Goal: Task Accomplishment & Management: Complete application form

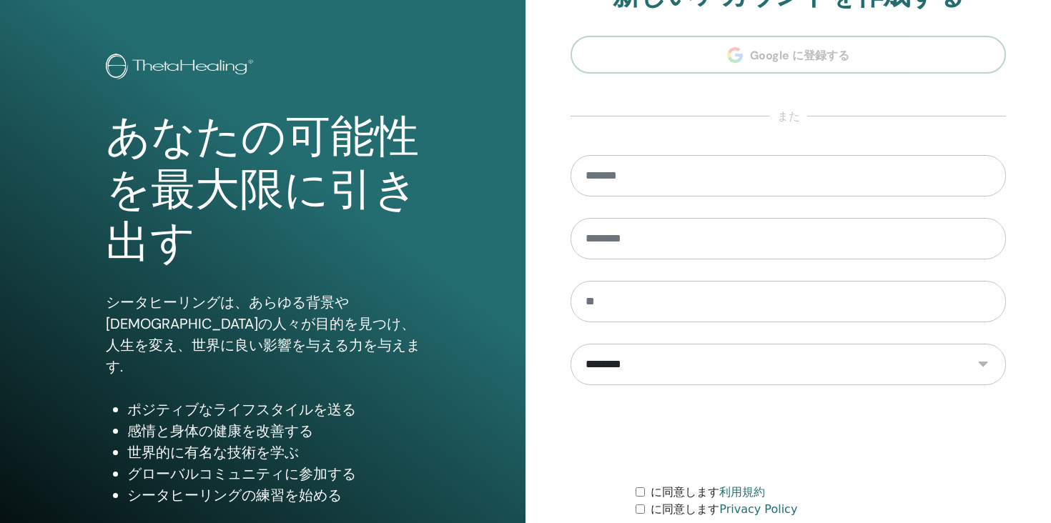
scroll to position [163, 0]
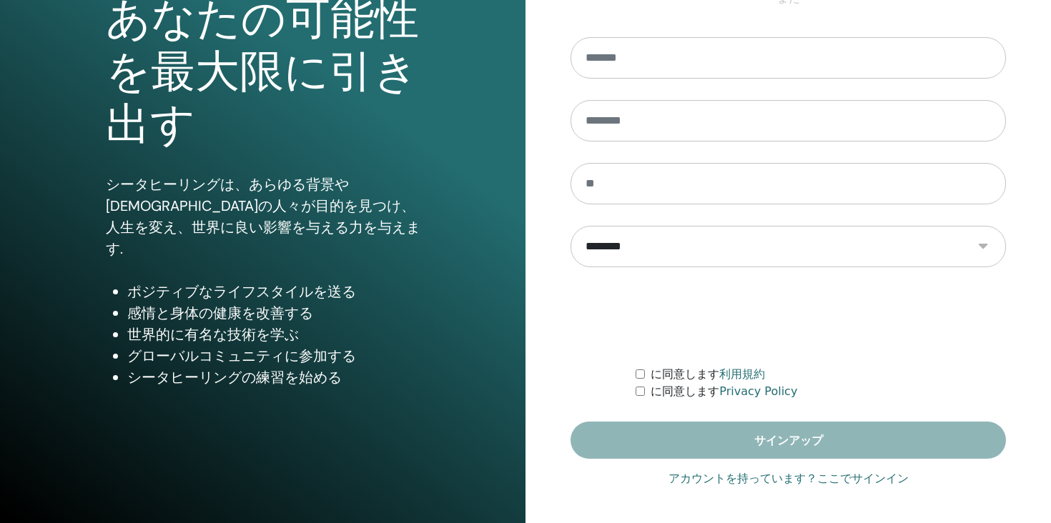
click at [713, 478] on link "アカウントを持っています？ここでサインイン" at bounding box center [788, 478] width 240 height 17
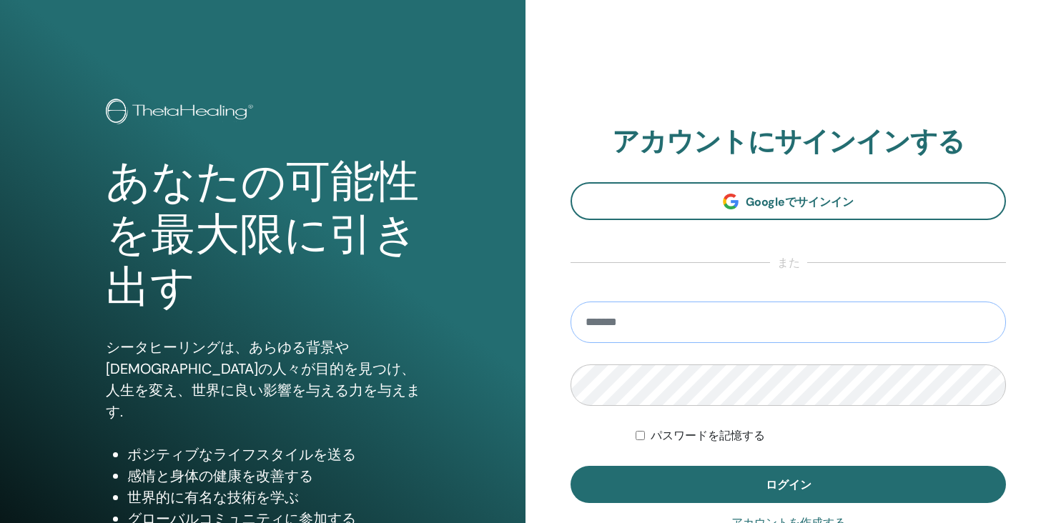
click at [719, 312] on input "email" at bounding box center [788, 322] width 435 height 41
type input "**********"
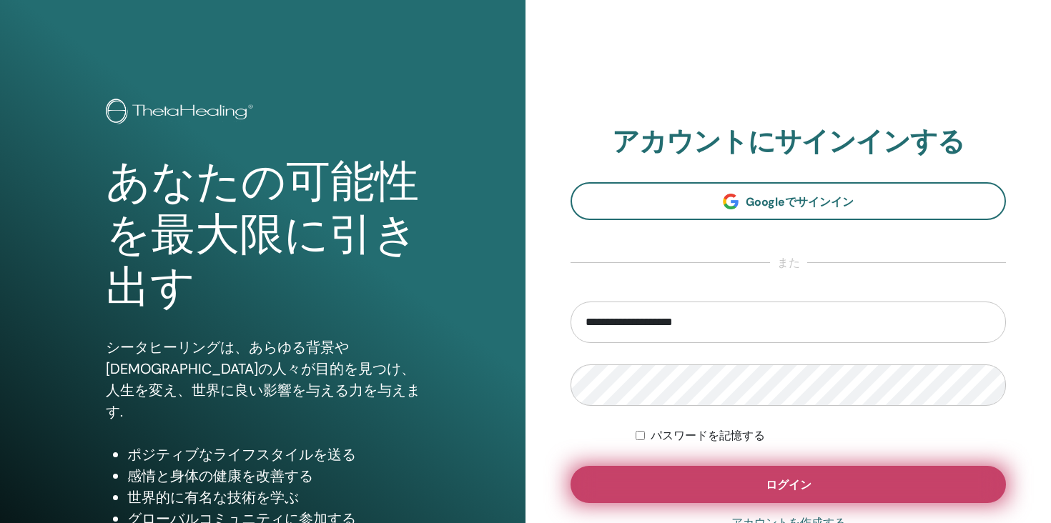
click at [611, 486] on button "ログイン" at bounding box center [788, 484] width 435 height 37
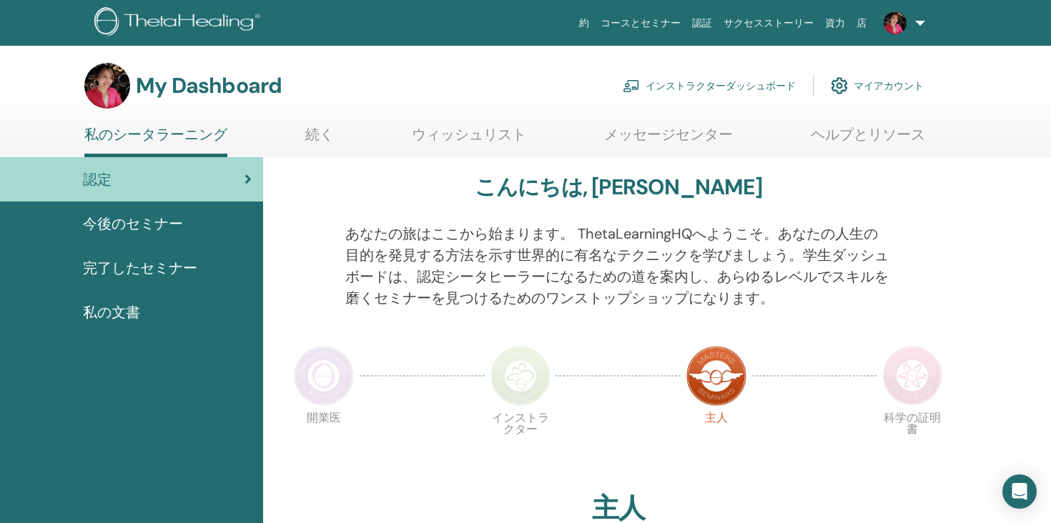
click at [191, 220] on div "今後のセミナー" at bounding box center [131, 223] width 240 height 21
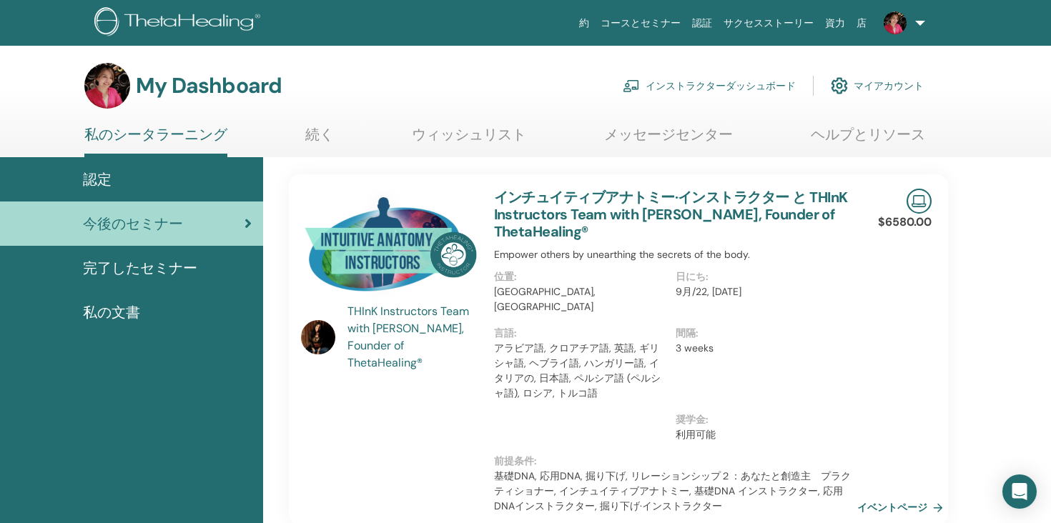
click at [704, 89] on link "インストラクターダッシュボード" at bounding box center [709, 85] width 173 height 31
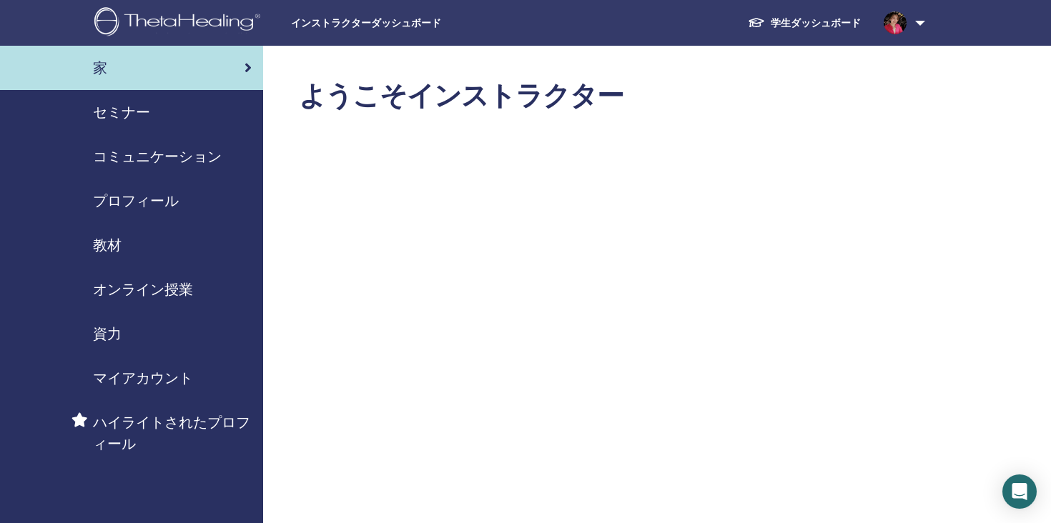
click at [181, 112] on div "セミナー" at bounding box center [131, 112] width 240 height 21
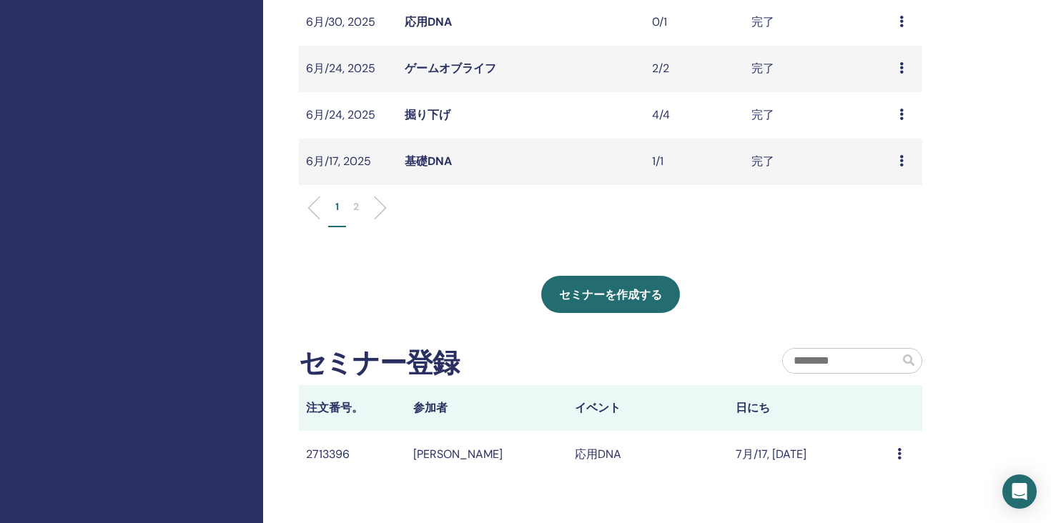
scroll to position [643, 0]
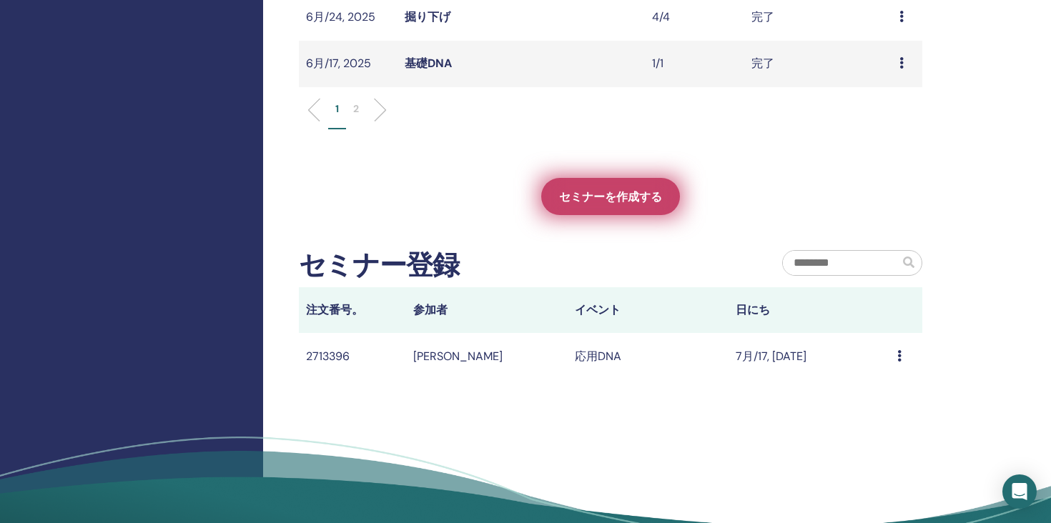
click at [583, 202] on span "セミナーを作成する" at bounding box center [610, 196] width 103 height 15
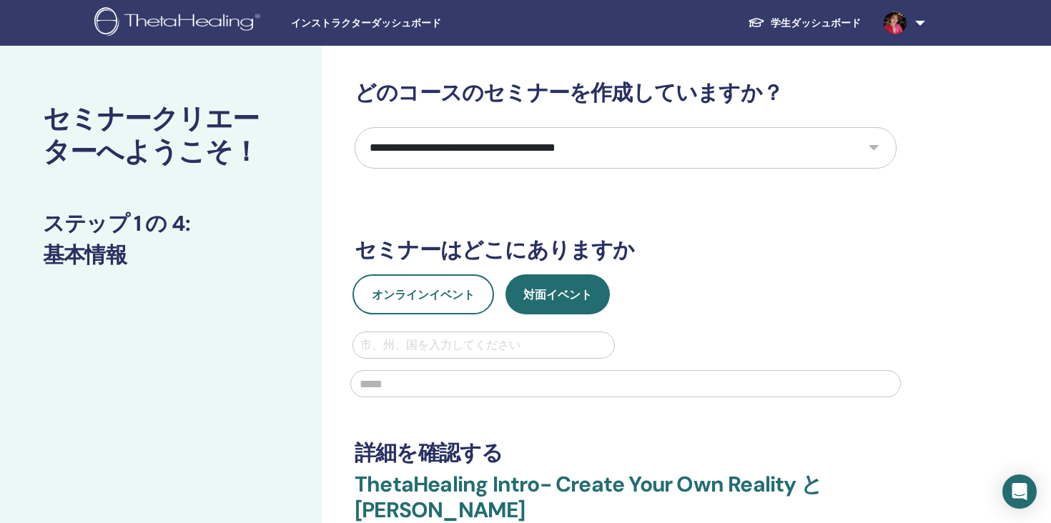
click at [632, 151] on select "**********" at bounding box center [626, 147] width 542 height 41
select select "*"
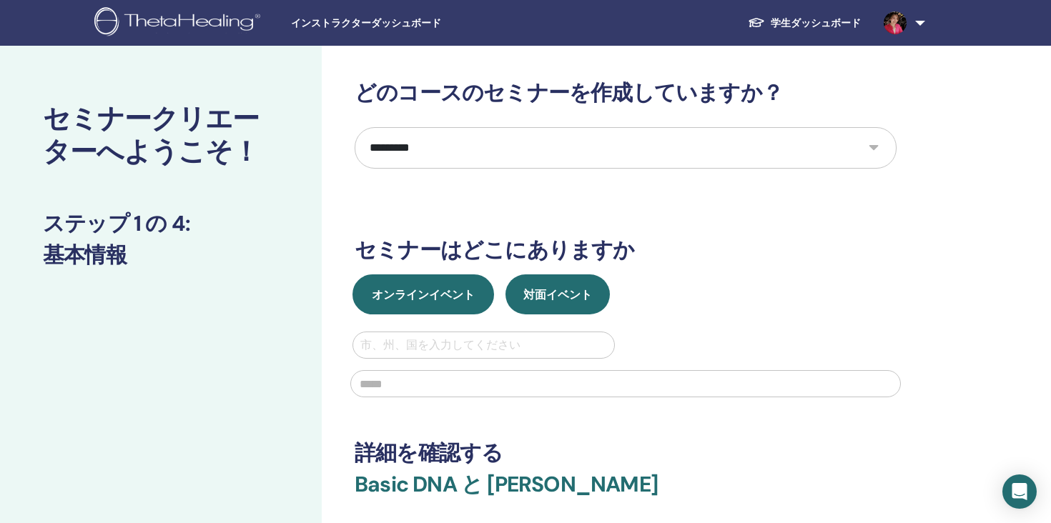
click at [445, 295] on span "オンラインイベント" at bounding box center [423, 294] width 103 height 15
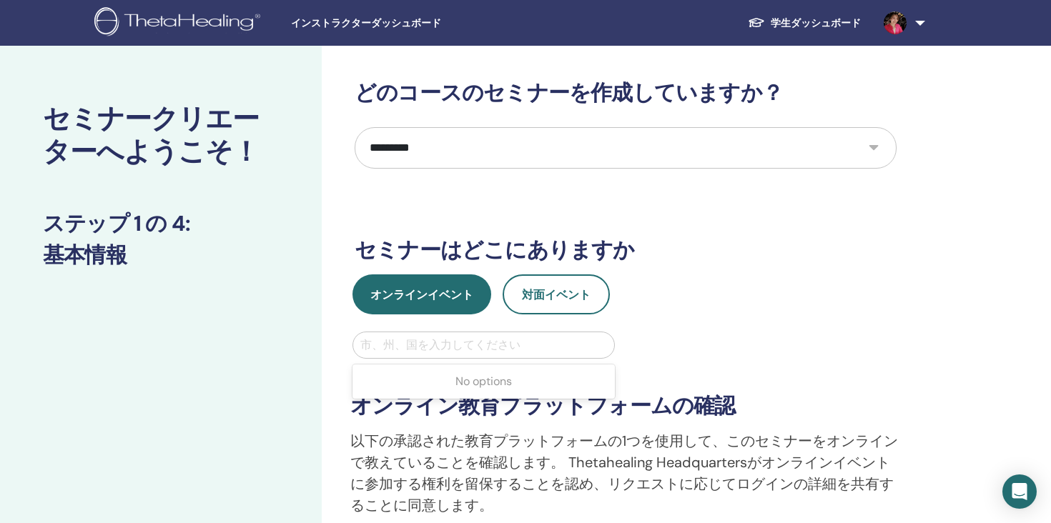
click at [426, 340] on div at bounding box center [483, 345] width 247 height 20
type input "*****"
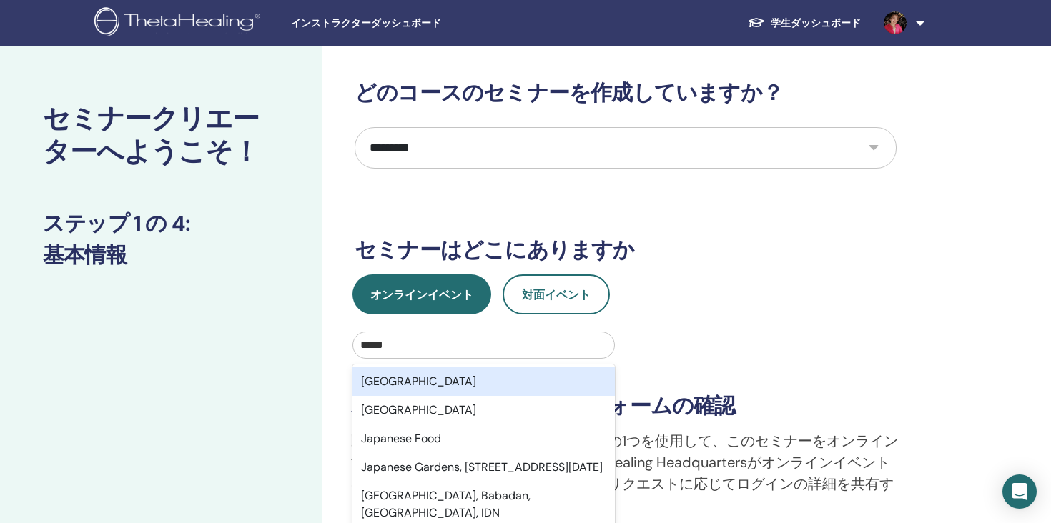
click at [423, 378] on div "[GEOGRAPHIC_DATA]" at bounding box center [483, 381] width 262 height 29
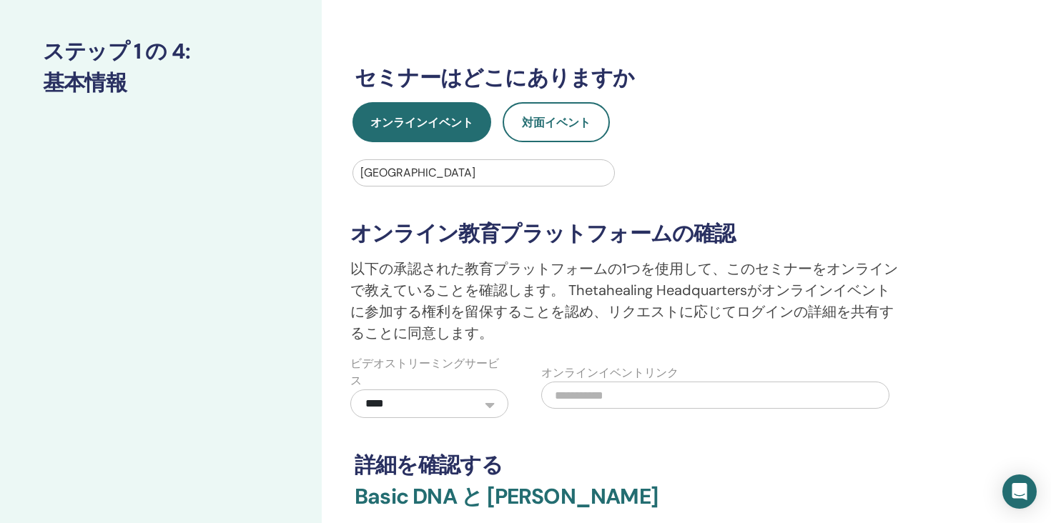
scroll to position [238, 0]
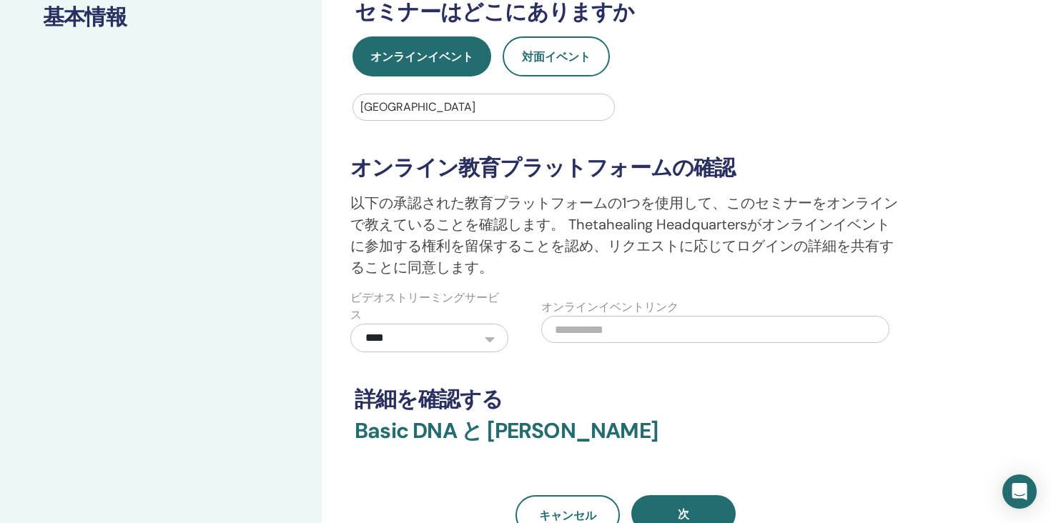
click at [573, 335] on input "text" at bounding box center [715, 329] width 348 height 27
paste input "**********"
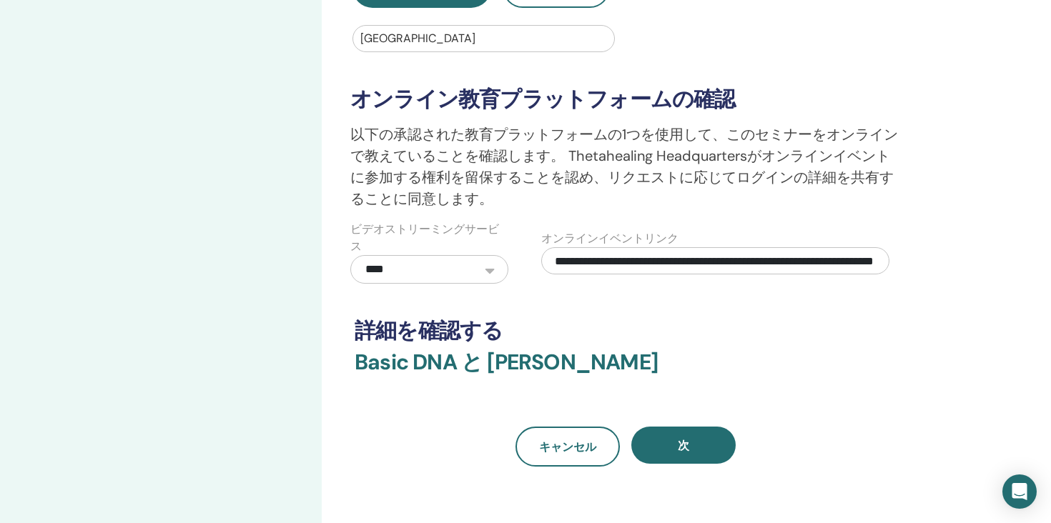
scroll to position [350, 0]
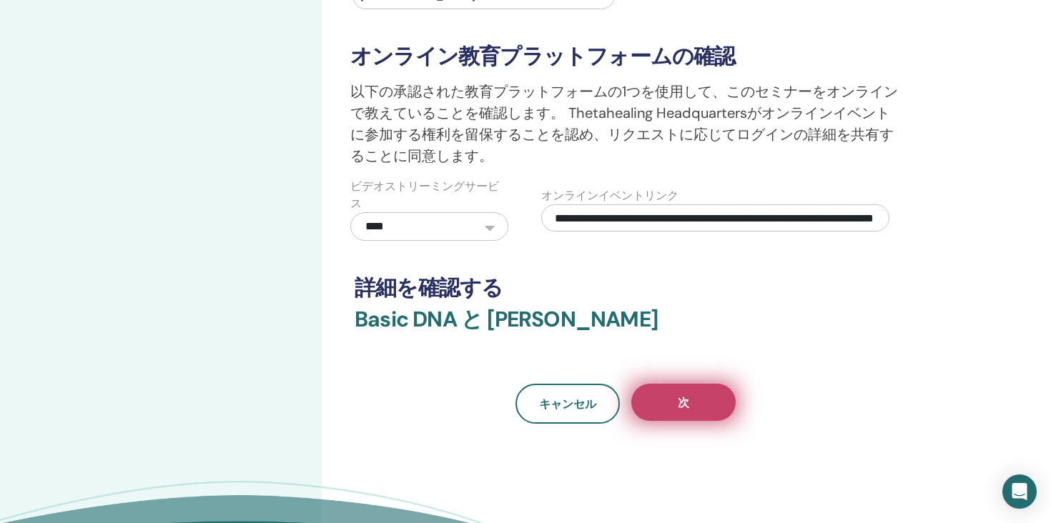
type input "**********"
click at [699, 400] on button "次" at bounding box center [683, 402] width 104 height 37
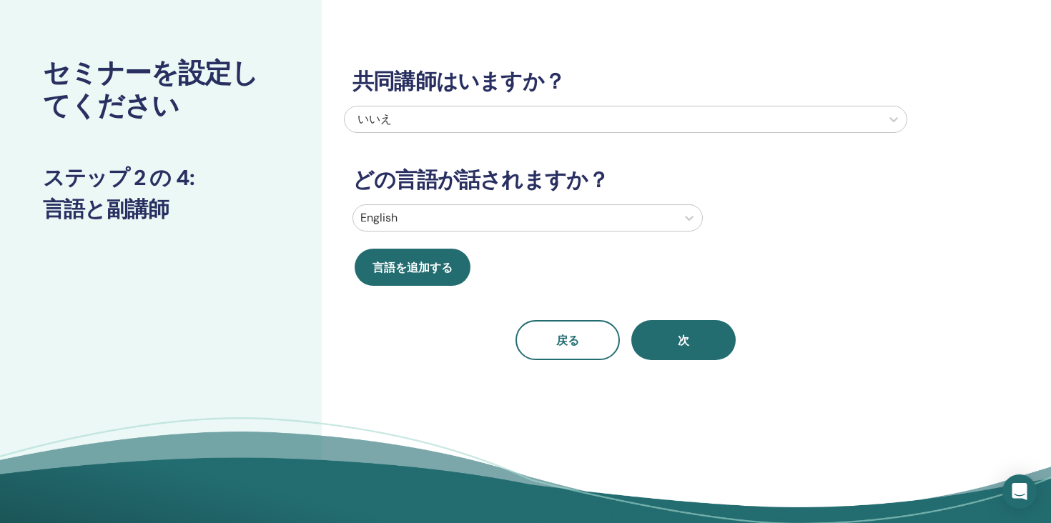
scroll to position [0, 0]
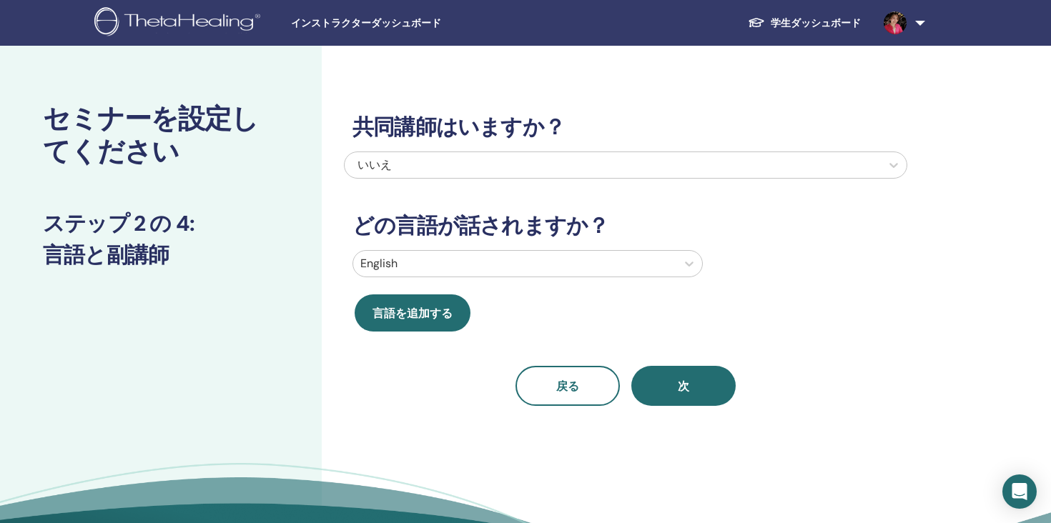
click at [541, 264] on div at bounding box center [514, 264] width 309 height 20
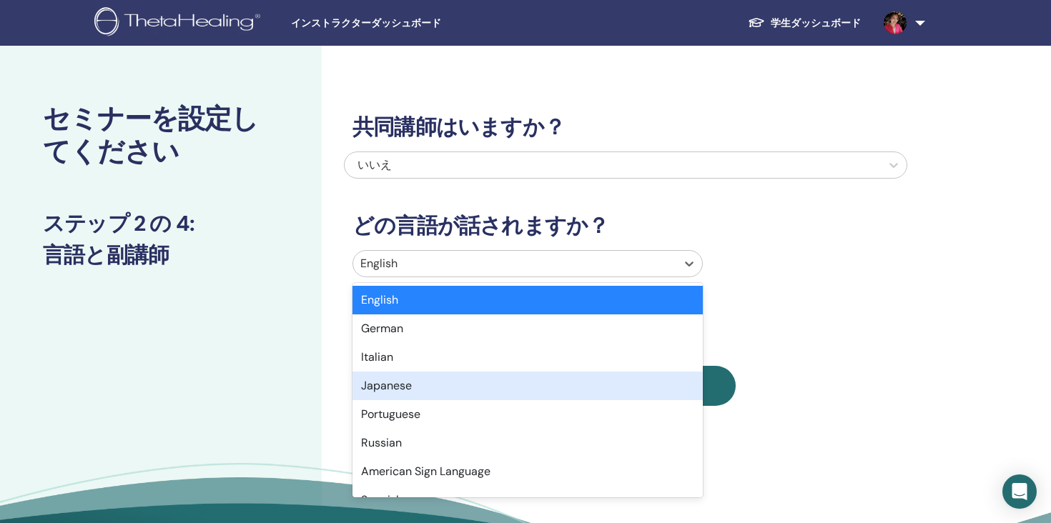
click at [492, 386] on div "Japanese" at bounding box center [527, 386] width 350 height 29
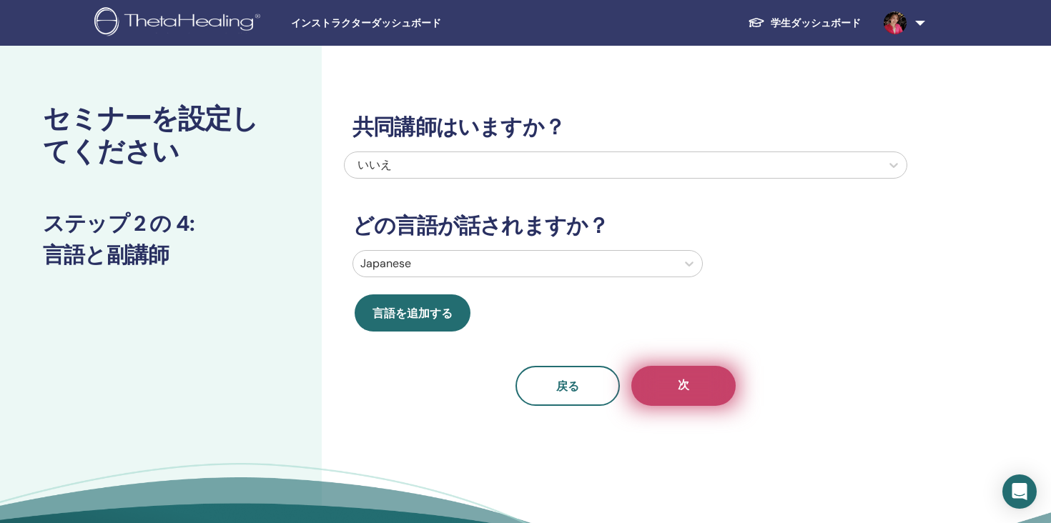
click at [694, 395] on button "次" at bounding box center [683, 386] width 104 height 40
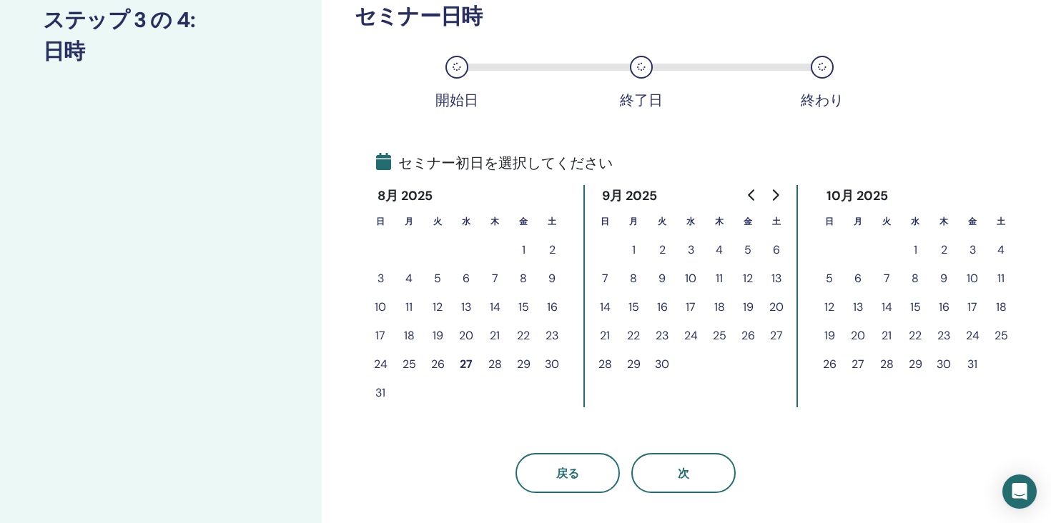
scroll to position [208, 0]
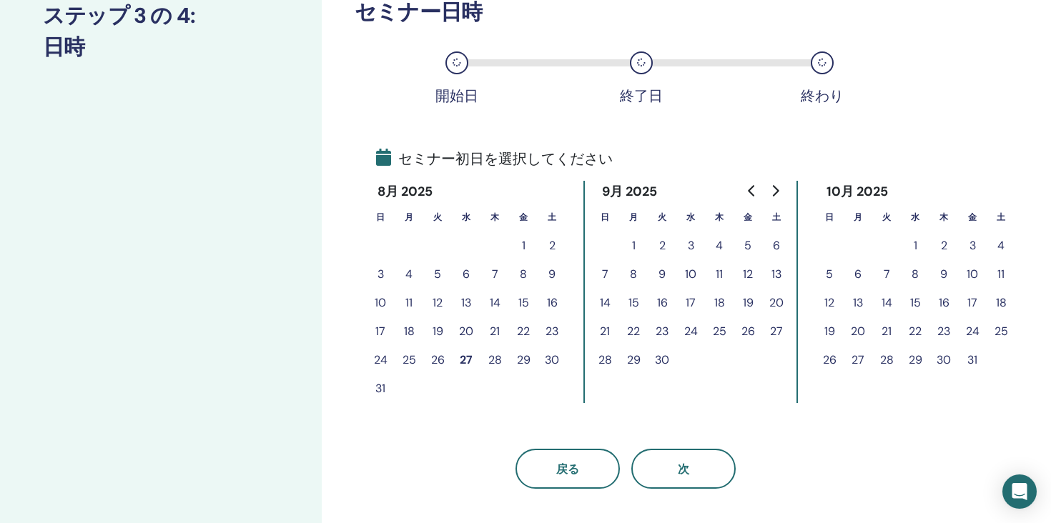
click at [415, 360] on button "25" at bounding box center [409, 360] width 29 height 29
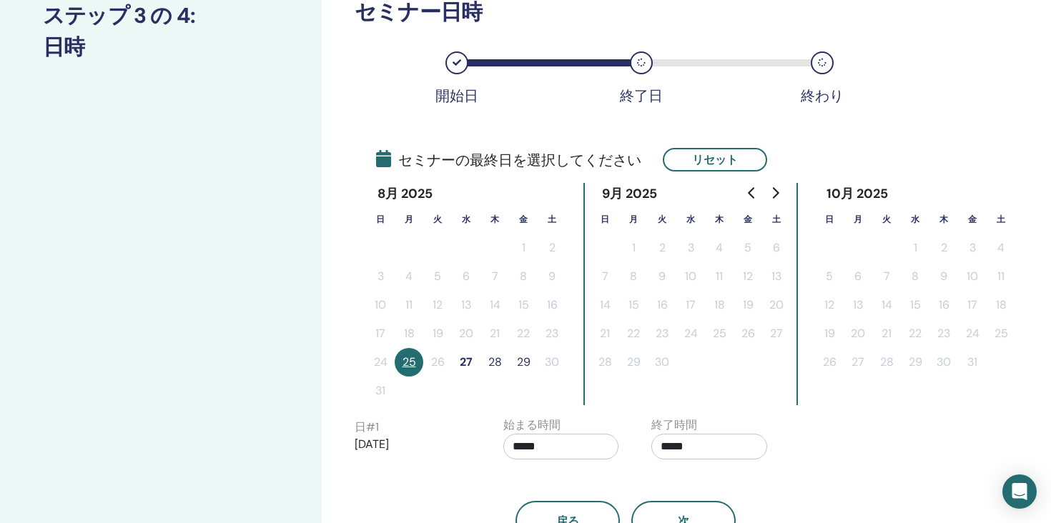
click at [475, 359] on button "27" at bounding box center [466, 362] width 29 height 29
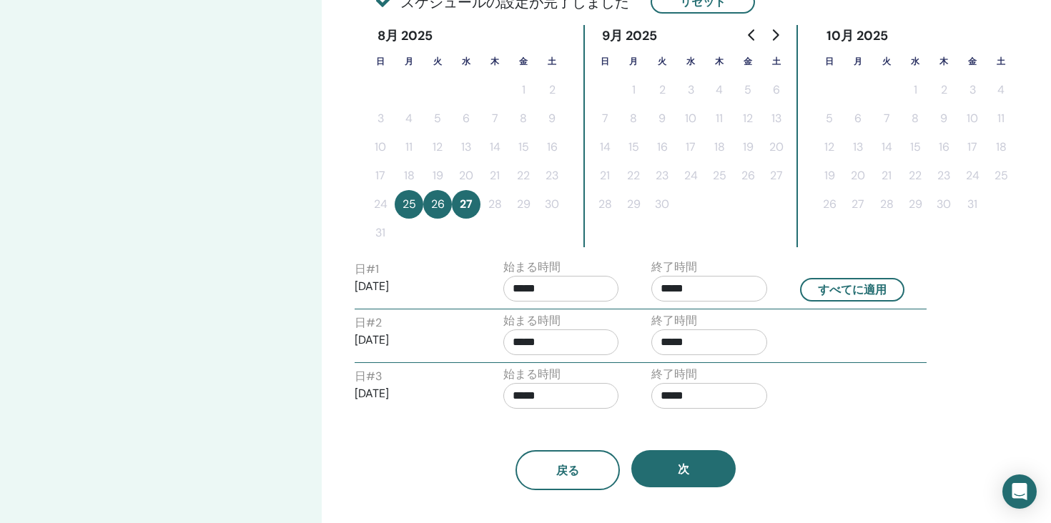
scroll to position [388, 0]
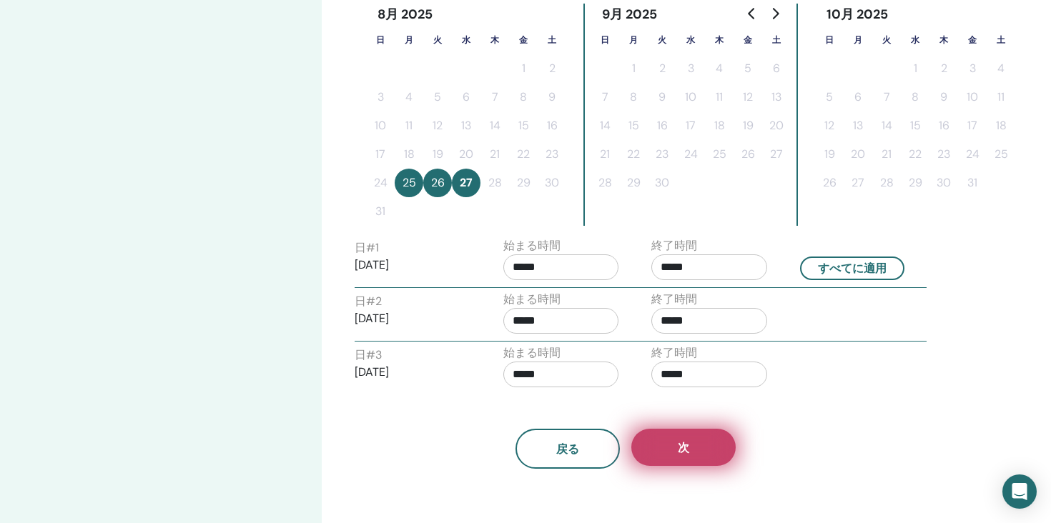
click at [669, 451] on button "次" at bounding box center [683, 447] width 104 height 37
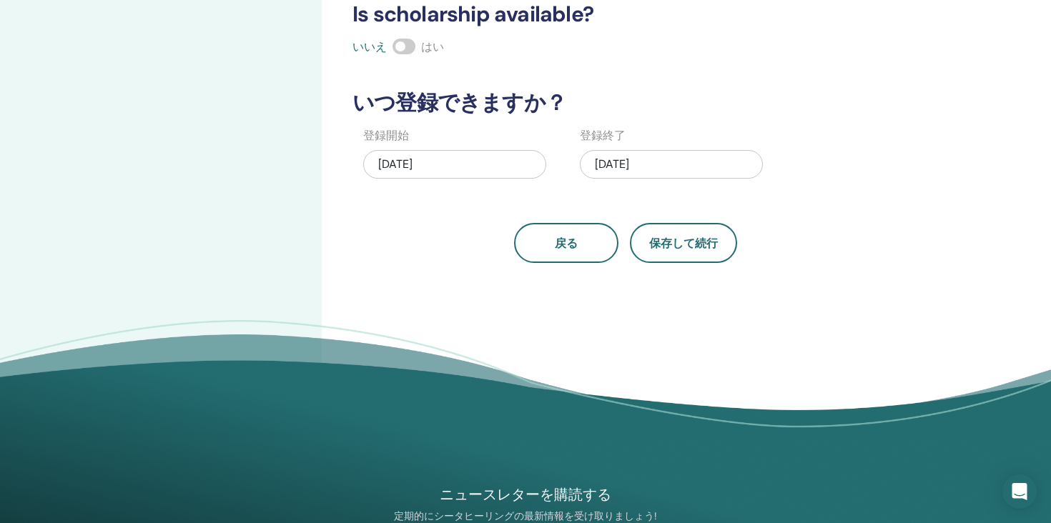
click at [690, 165] on div "08/27/2025" at bounding box center [671, 164] width 183 height 29
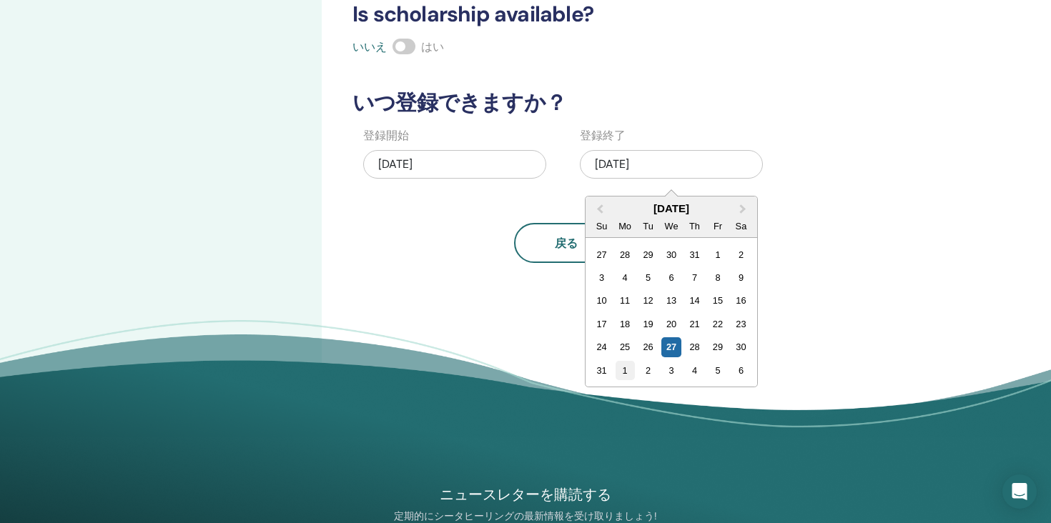
click at [623, 371] on div "1" at bounding box center [625, 370] width 19 height 19
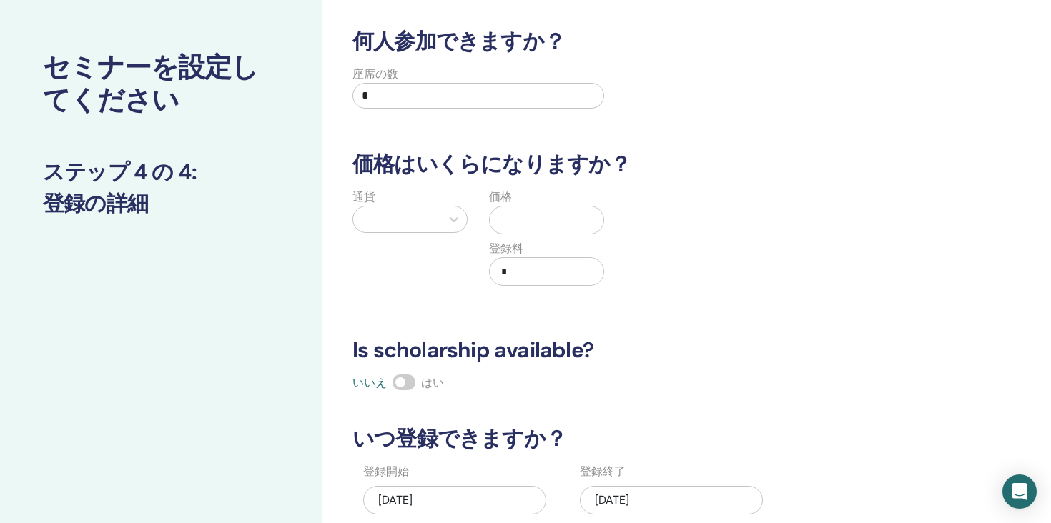
scroll to position [32, 0]
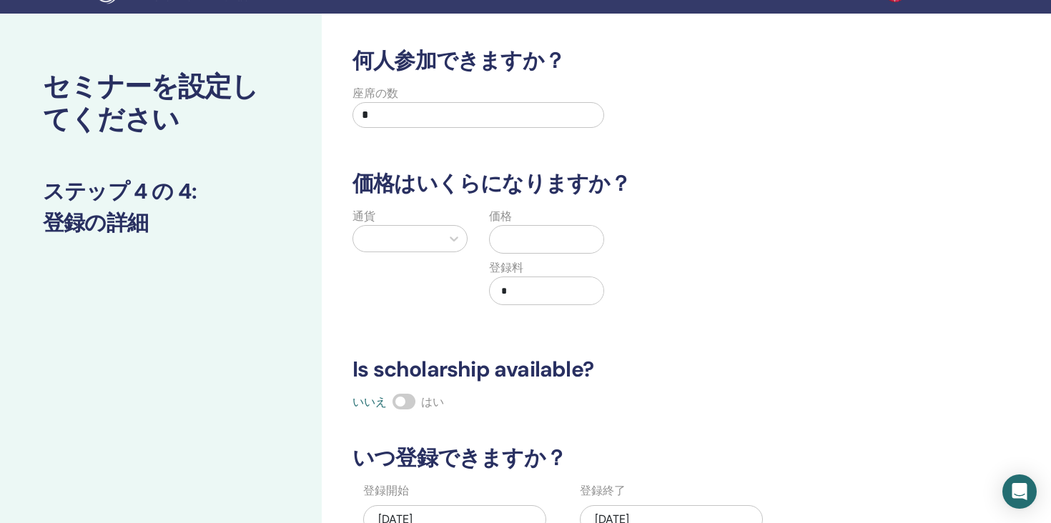
click at [399, 239] on div at bounding box center [397, 239] width 74 height 20
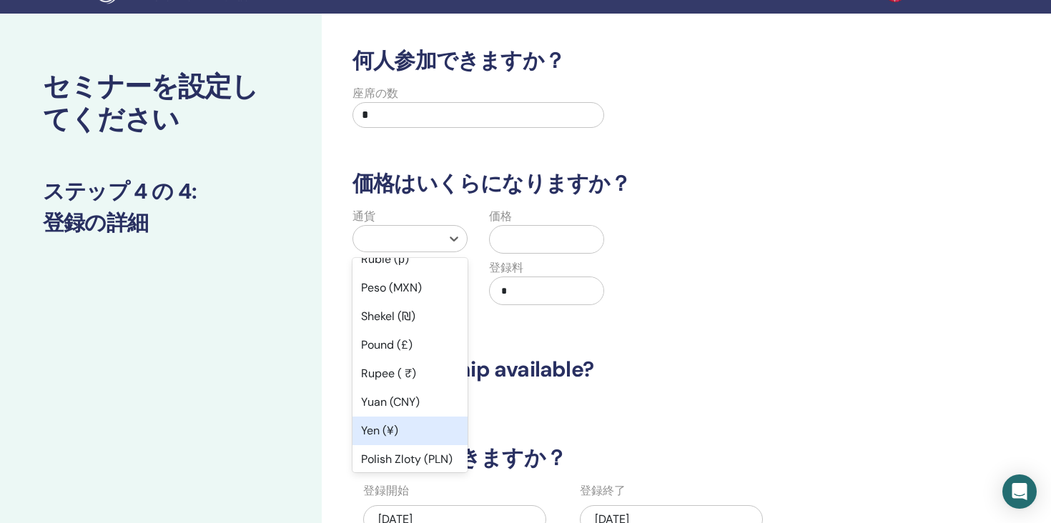
scroll to position [79, 0]
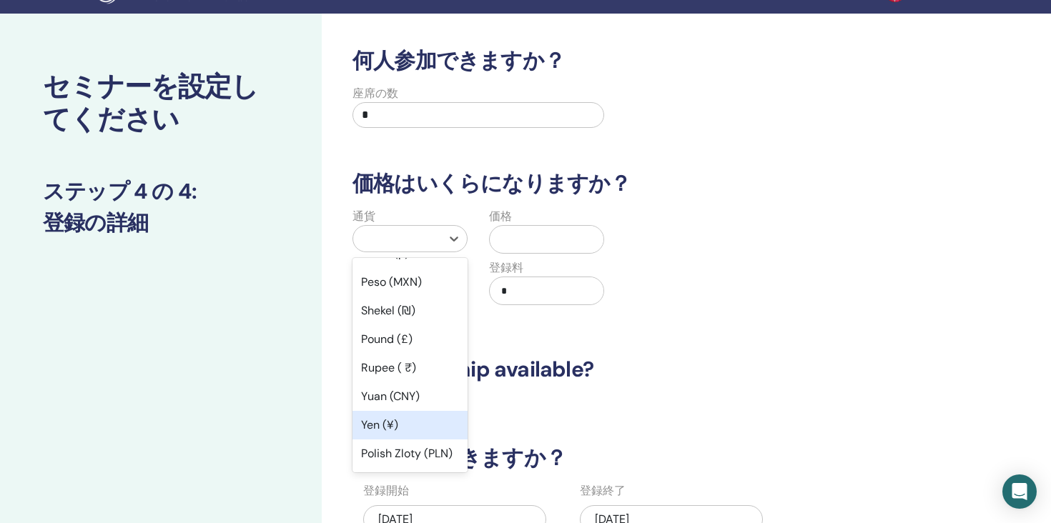
click at [418, 419] on div "Yen (¥)" at bounding box center [409, 425] width 115 height 29
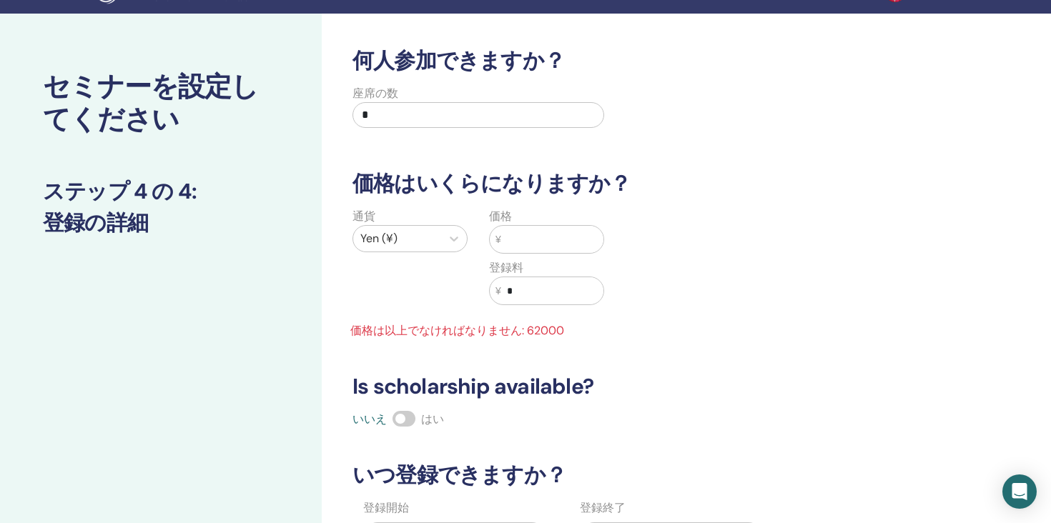
click at [544, 237] on input "text" at bounding box center [552, 239] width 102 height 27
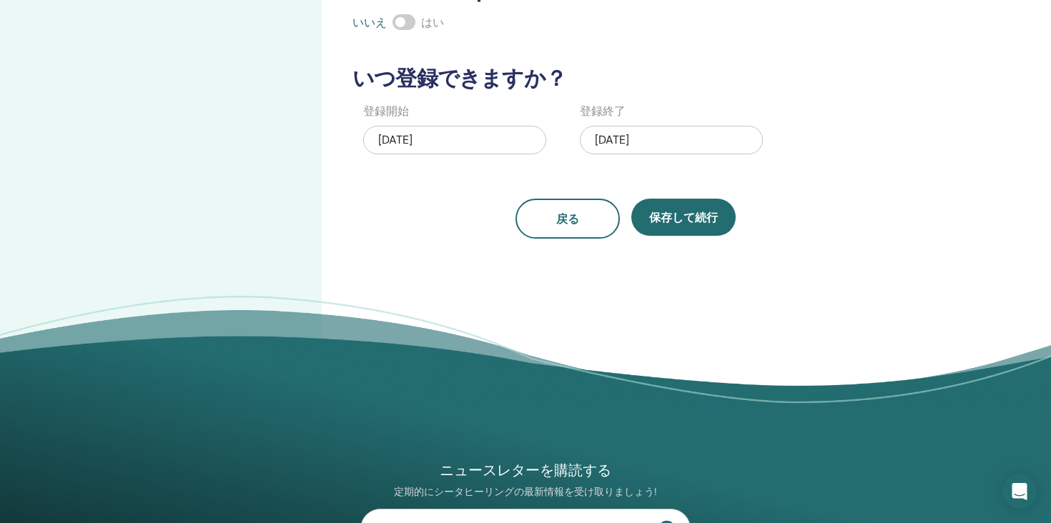
scroll to position [426, 0]
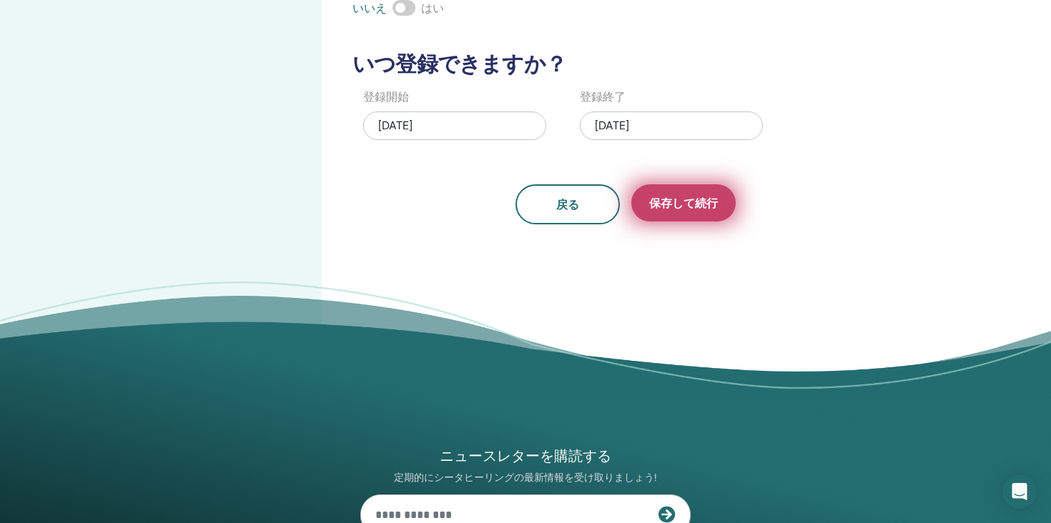
type input "*****"
click at [678, 202] on span "保存して続行" at bounding box center [683, 203] width 69 height 15
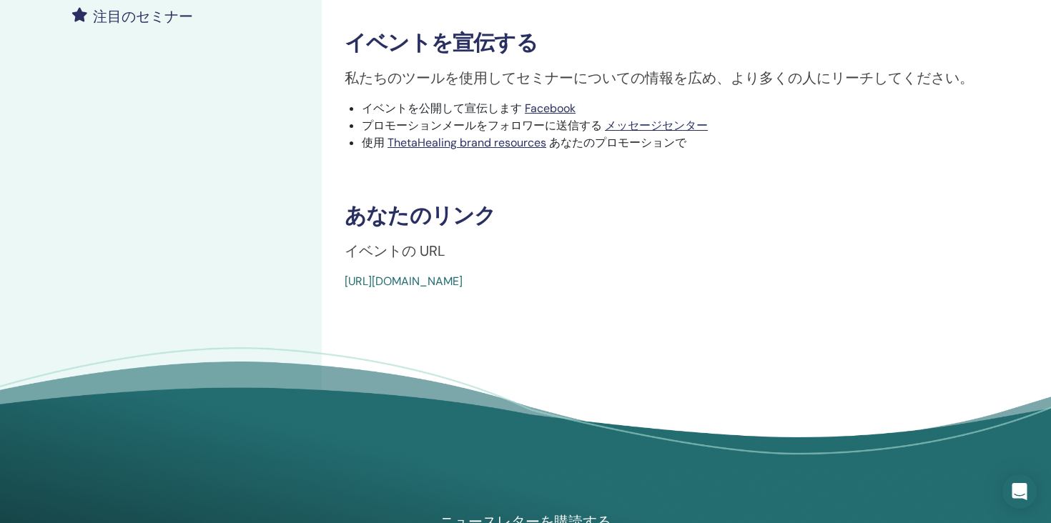
scroll to position [237, 0]
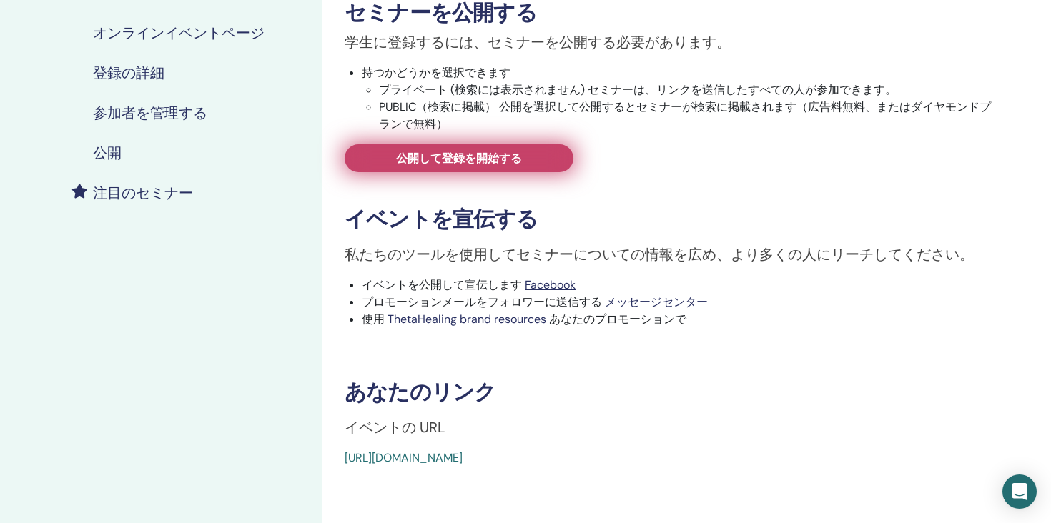
click at [531, 166] on link "公開して登録を開始する" at bounding box center [459, 158] width 229 height 28
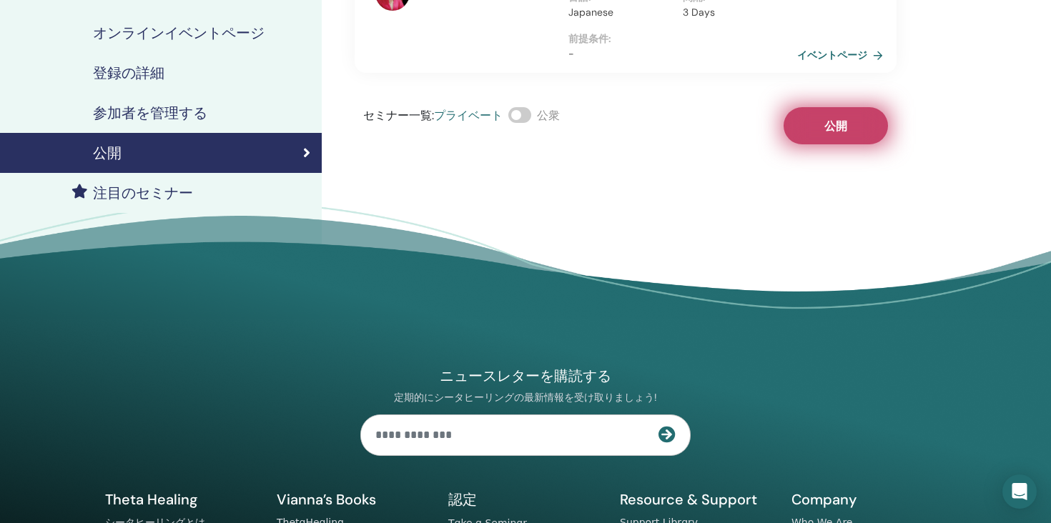
click at [854, 116] on button "公開" at bounding box center [836, 125] width 104 height 37
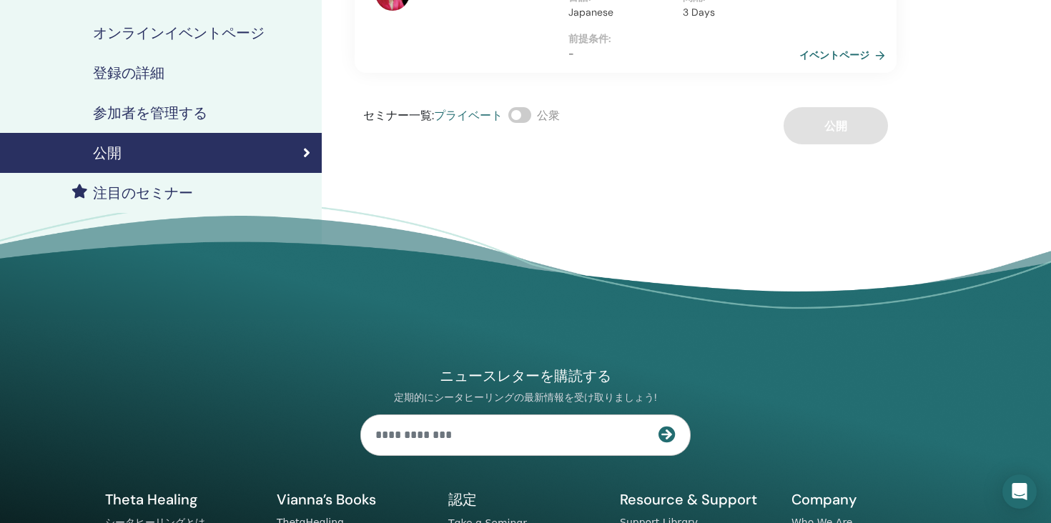
click at [864, 44] on link "イベントページ" at bounding box center [845, 54] width 92 height 21
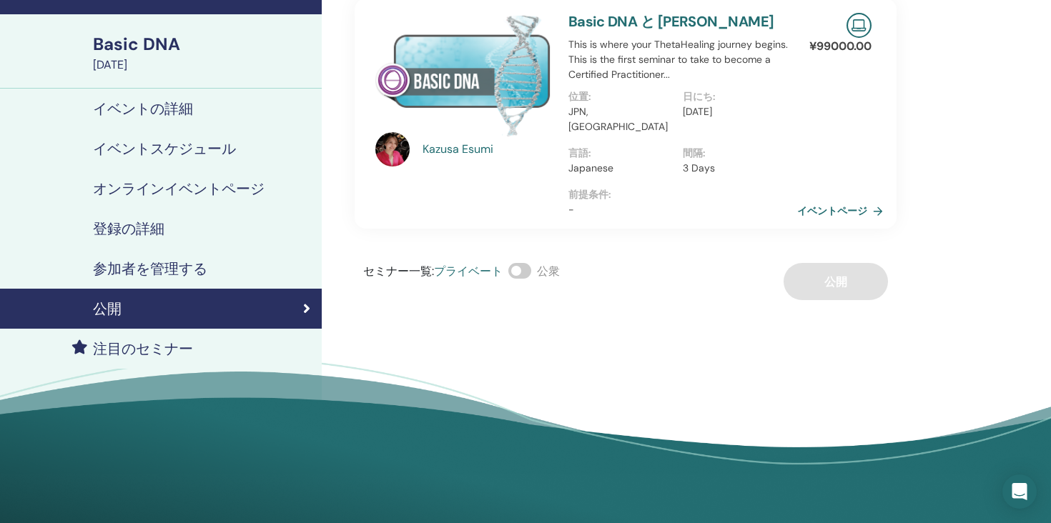
scroll to position [62, 0]
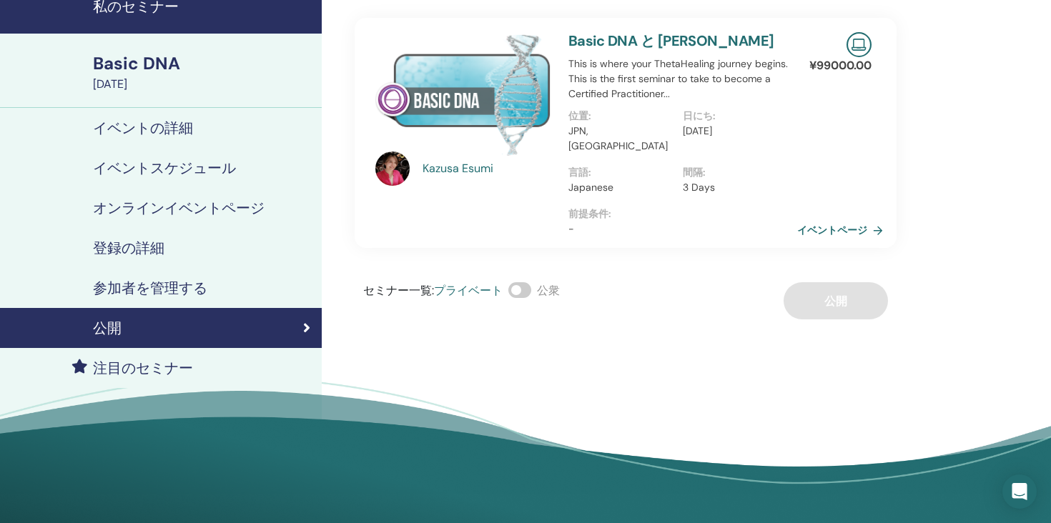
click at [237, 277] on link "参加者を管理する" at bounding box center [161, 288] width 322 height 40
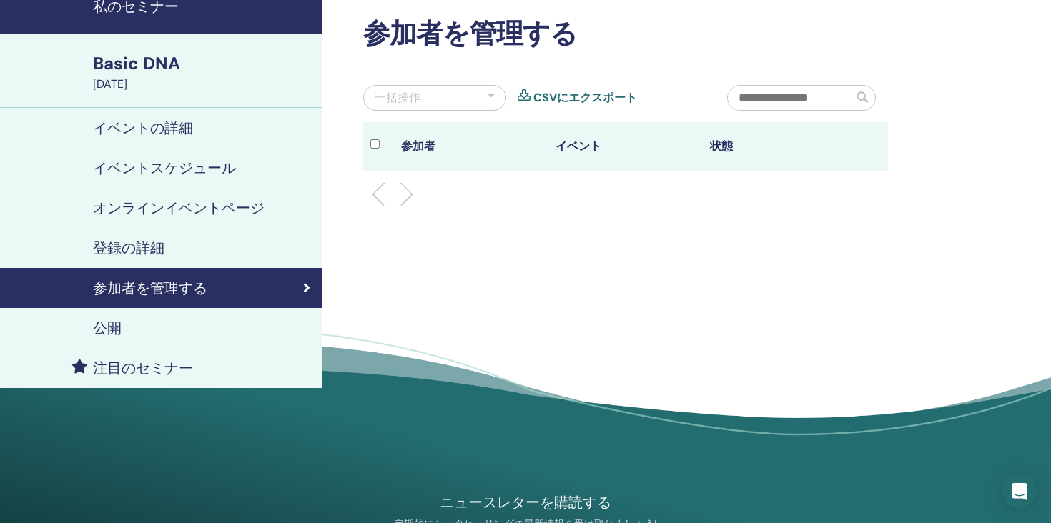
click at [219, 314] on link "公開" at bounding box center [161, 328] width 322 height 40
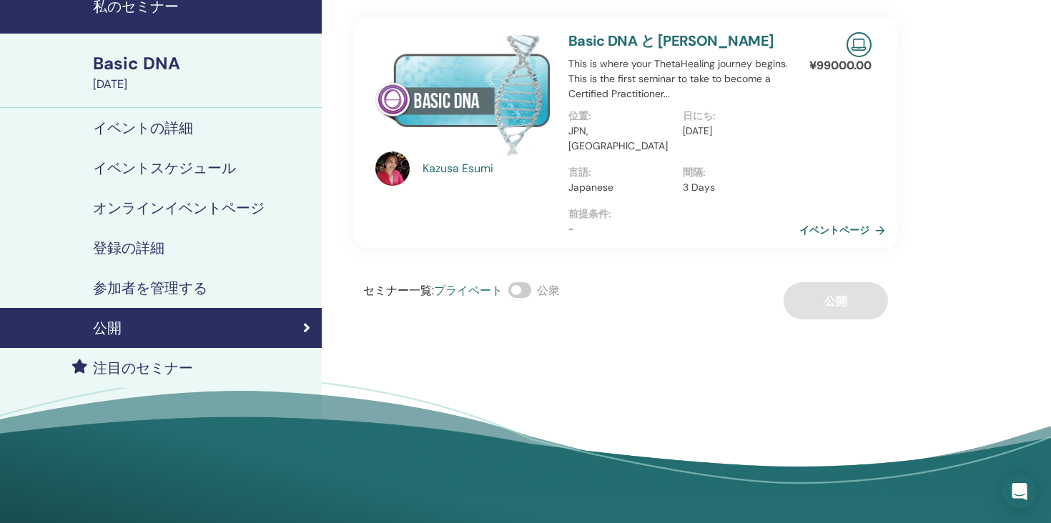
click at [832, 219] on link "イベントページ" at bounding box center [845, 229] width 92 height 21
